Goal: Use online tool/utility: Utilize a website feature to perform a specific function

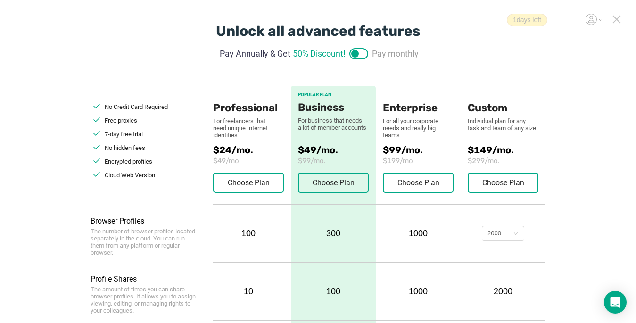
click at [475, 20] on icon at bounding box center [617, 19] width 8 height 8
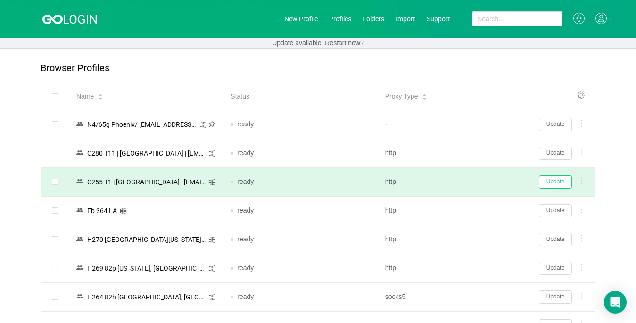
click at [475, 182] on button "Update" at bounding box center [555, 181] width 33 height 13
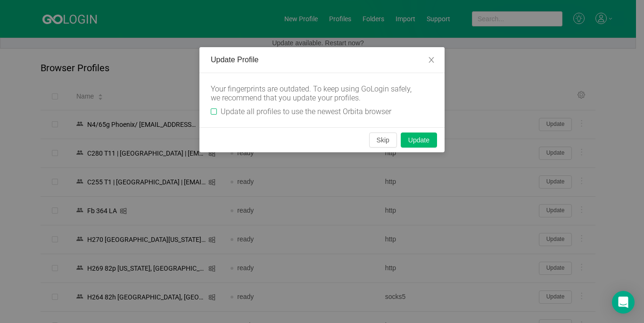
drag, startPoint x: 212, startPoint y: 111, endPoint x: 268, endPoint y: 127, distance: 58.8
click at [211, 111] on input "Update all profiles to use the newest Orbita browser" at bounding box center [214, 111] width 6 height 6
checkbox input "true"
click at [380, 142] on button "Skip" at bounding box center [383, 139] width 28 height 15
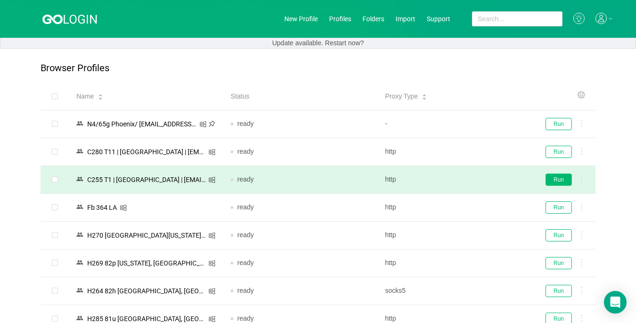
click at [475, 181] on button "Run" at bounding box center [559, 180] width 26 height 12
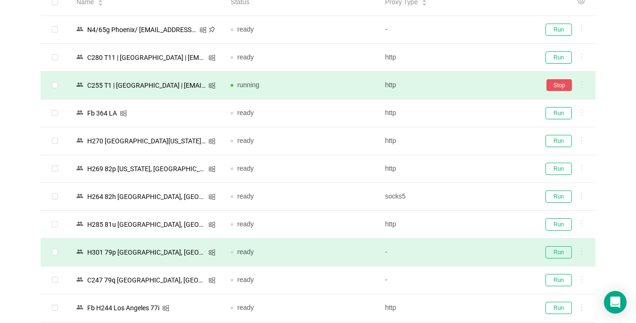
scroll to position [141, 0]
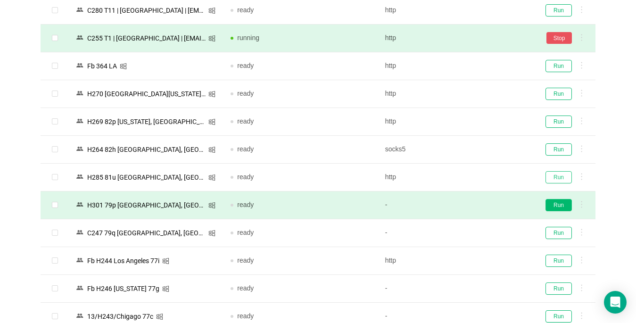
drag, startPoint x: 554, startPoint y: 175, endPoint x: 556, endPoint y: 207, distance: 32.1
click at [475, 175] on button "Run" at bounding box center [559, 177] width 26 height 12
click at [475, 202] on button "Run" at bounding box center [559, 205] width 26 height 12
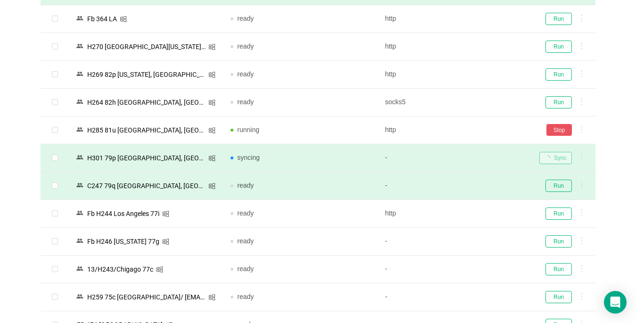
scroll to position [283, 0]
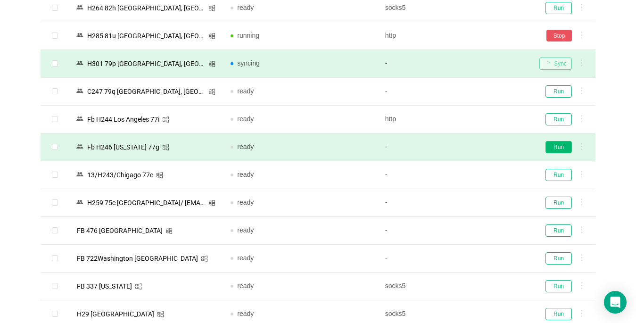
click at [475, 148] on button "Run" at bounding box center [559, 147] width 26 height 12
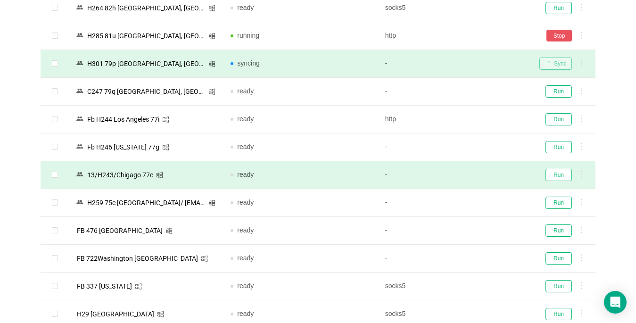
click at [475, 177] on button "Run" at bounding box center [559, 175] width 26 height 12
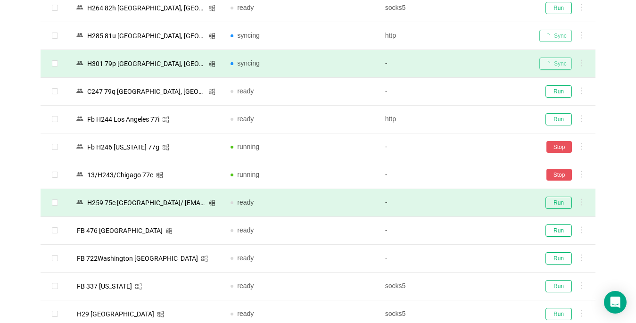
scroll to position [424, 0]
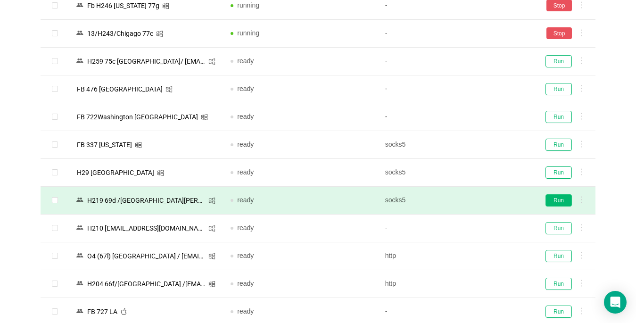
click at [475, 229] on button "Run" at bounding box center [559, 228] width 26 height 12
click at [475, 198] on button "Run" at bounding box center [559, 200] width 26 height 12
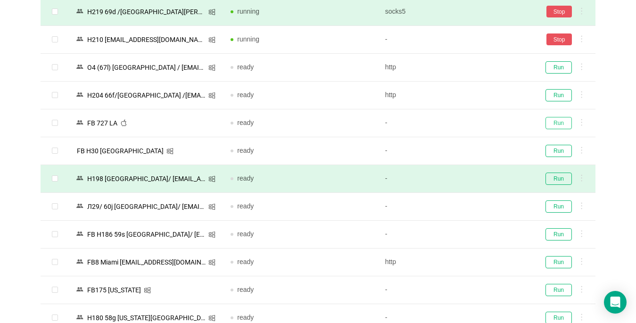
click at [475, 123] on button "Run" at bounding box center [559, 123] width 26 height 12
click at [475, 183] on button "Run" at bounding box center [559, 179] width 26 height 12
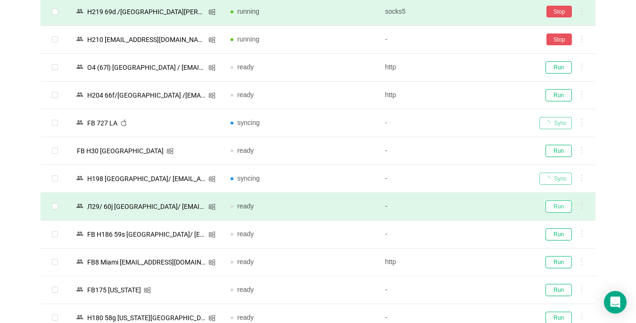
click at [475, 208] on button "Run" at bounding box center [559, 206] width 26 height 12
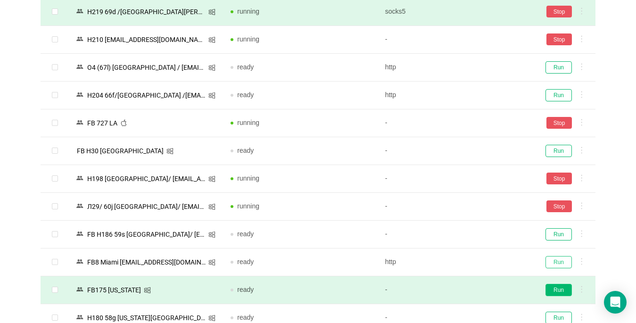
drag, startPoint x: 556, startPoint y: 260, endPoint x: 559, endPoint y: 290, distance: 29.3
click at [475, 290] on button "Run" at bounding box center [559, 290] width 26 height 12
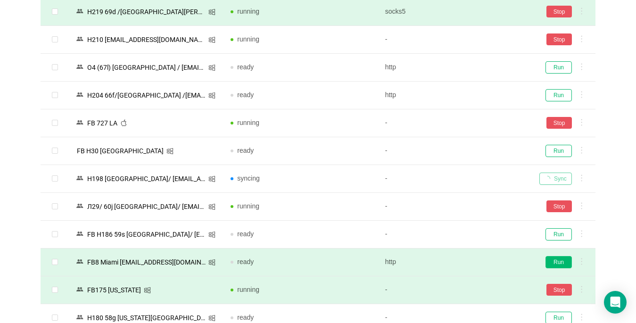
click at [475, 261] on button "Run" at bounding box center [559, 262] width 26 height 12
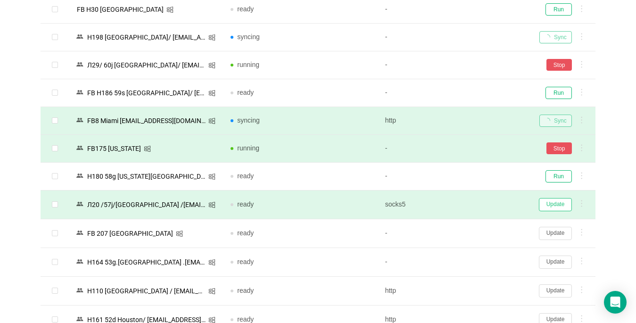
scroll to position [849, 0]
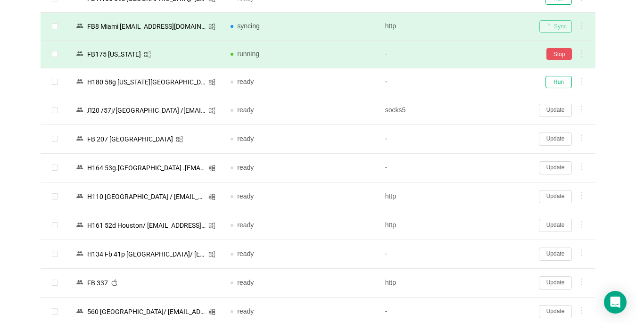
click at [475, 281] on button "Update" at bounding box center [555, 282] width 33 height 13
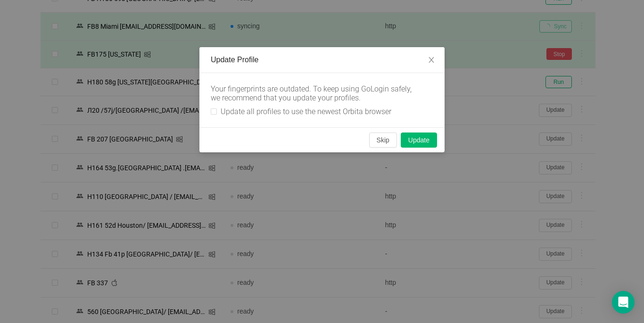
click at [205, 114] on div "Your fingerprints are outdated. To keep using GoLogin safely, we recommend that…" at bounding box center [321, 100] width 245 height 54
click at [214, 112] on input "Update all profiles to use the newest Orbita browser" at bounding box center [214, 111] width 6 height 6
checkbox input "true"
click at [380, 139] on button "Skip" at bounding box center [383, 139] width 28 height 15
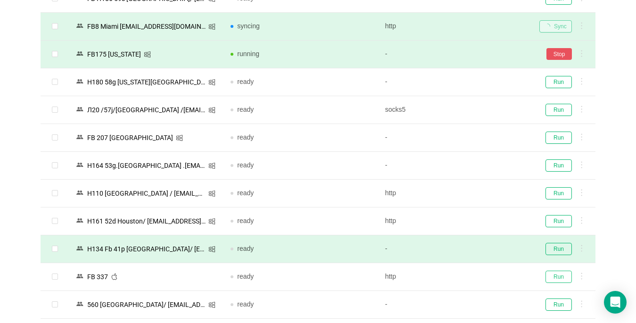
drag, startPoint x: 557, startPoint y: 276, endPoint x: 545, endPoint y: 240, distance: 37.9
click at [475, 275] on button "Run" at bounding box center [559, 277] width 26 height 12
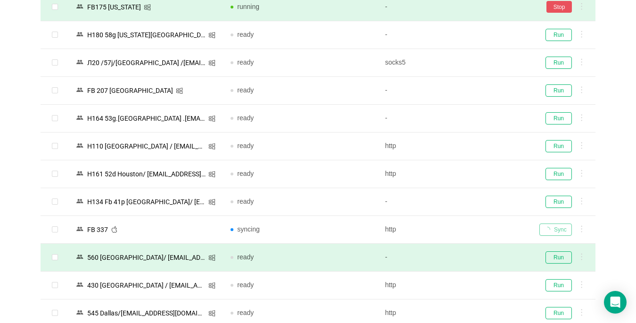
scroll to position [990, 0]
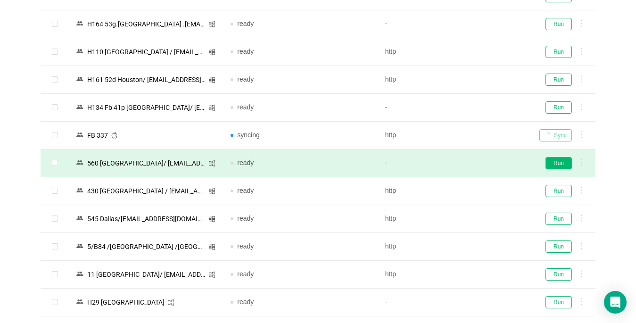
click at [475, 163] on button "Run" at bounding box center [559, 163] width 26 height 12
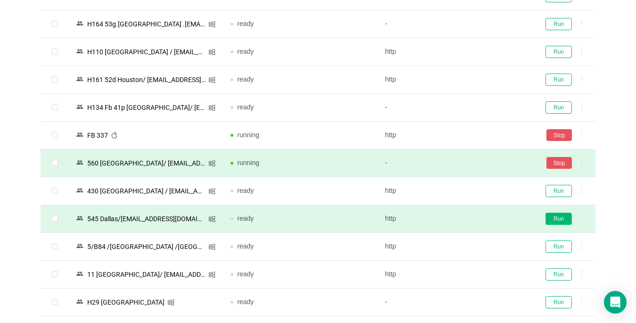
click at [475, 220] on button "Run" at bounding box center [559, 219] width 26 height 12
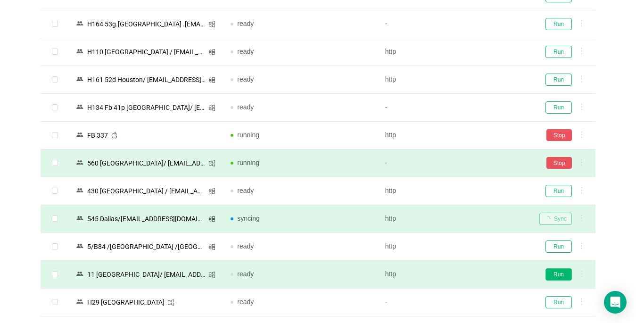
click at [475, 274] on button "Run" at bounding box center [559, 274] width 26 height 12
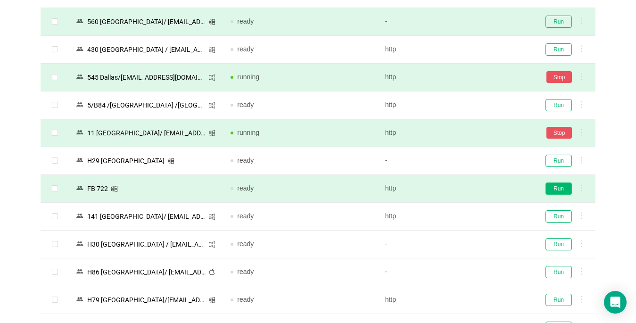
click at [475, 190] on button "Run" at bounding box center [559, 188] width 26 height 12
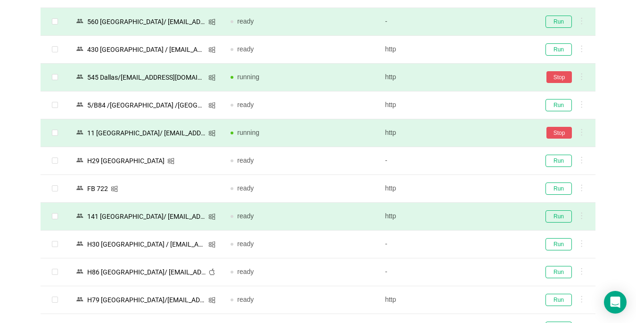
click at [475, 220] on div "Run" at bounding box center [563, 216] width 49 height 12
click at [475, 221] on button "Run" at bounding box center [559, 216] width 26 height 12
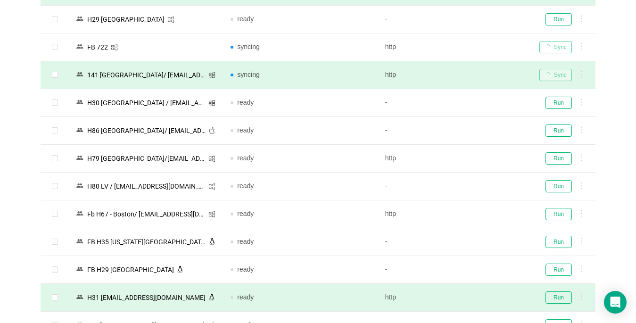
scroll to position [1367, 0]
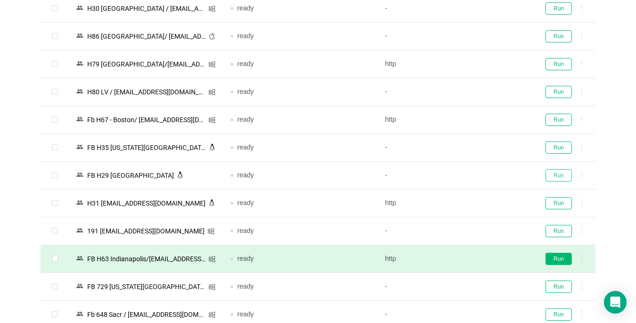
click at [475, 175] on button "Run" at bounding box center [559, 175] width 26 height 12
click at [475, 255] on button "Run" at bounding box center [559, 259] width 26 height 12
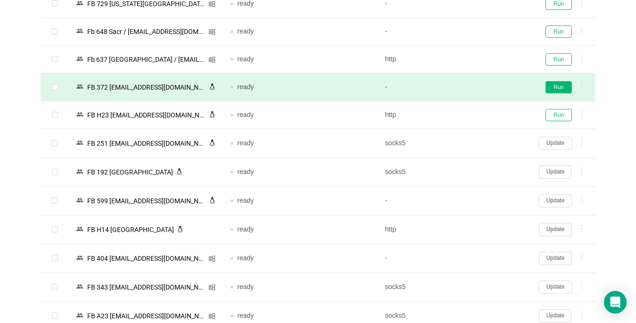
click at [475, 90] on button "Run" at bounding box center [559, 87] width 26 height 12
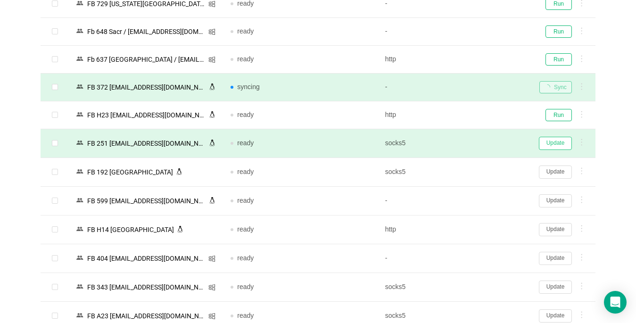
click at [475, 143] on button "Update" at bounding box center [555, 143] width 33 height 13
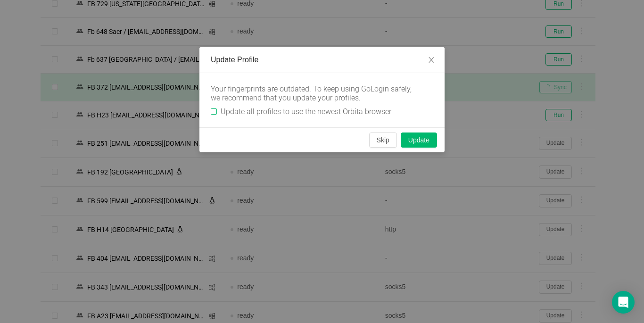
click at [214, 115] on label "Update all profiles to use the newest Orbita browser" at bounding box center [303, 111] width 184 height 9
click at [214, 115] on input "Update all profiles to use the newest Orbita browser" at bounding box center [214, 111] width 6 height 6
checkbox input "true"
click at [384, 138] on button "Skip" at bounding box center [383, 139] width 28 height 15
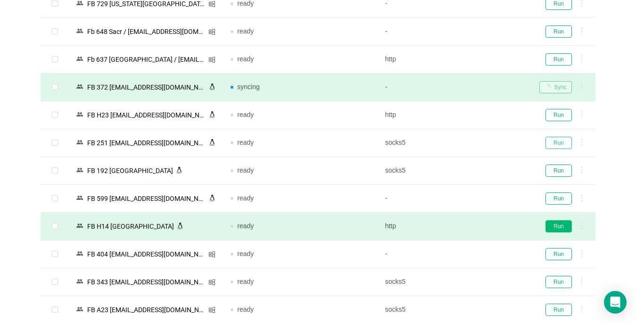
click at [475, 144] on button "Run" at bounding box center [559, 143] width 26 height 12
click at [475, 230] on button "Run" at bounding box center [559, 226] width 26 height 12
